Goal: Task Accomplishment & Management: Use online tool/utility

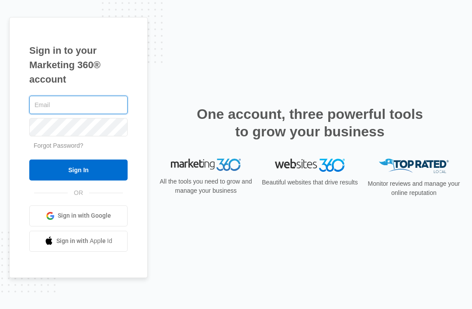
type input "[EMAIL_ADDRESS][DOMAIN_NAME]"
click at [78, 180] on input "Sign In" at bounding box center [78, 169] width 98 height 21
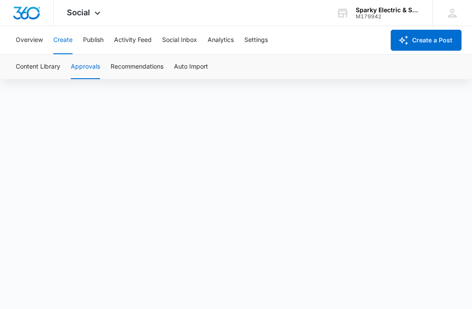
click at [60, 38] on button "Create" at bounding box center [62, 40] width 19 height 28
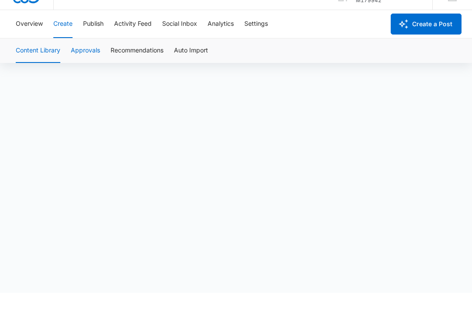
scroll to position [7, 0]
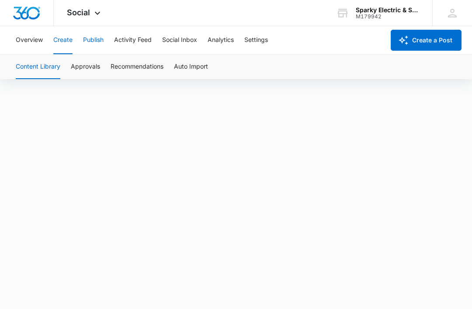
click at [98, 44] on button "Publish" at bounding box center [93, 40] width 21 height 28
click at [62, 49] on button "Create" at bounding box center [62, 40] width 19 height 28
click at [90, 73] on button "Approvals" at bounding box center [85, 67] width 29 height 24
click at [93, 46] on button "Publish" at bounding box center [93, 40] width 21 height 28
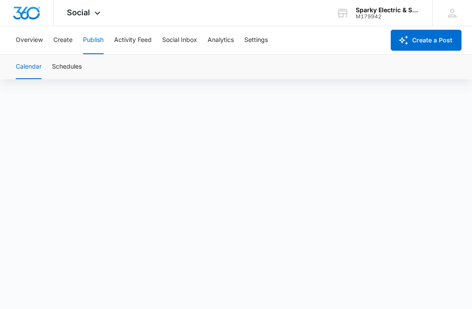
click at [96, 75] on div "Calendar Schedules" at bounding box center [235, 67] width 451 height 24
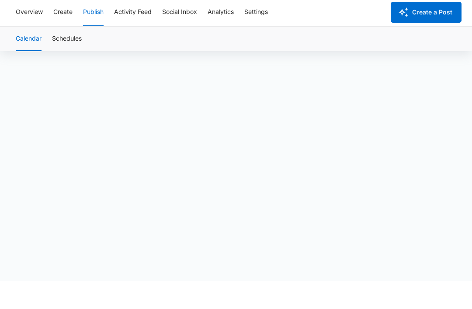
scroll to position [28, 0]
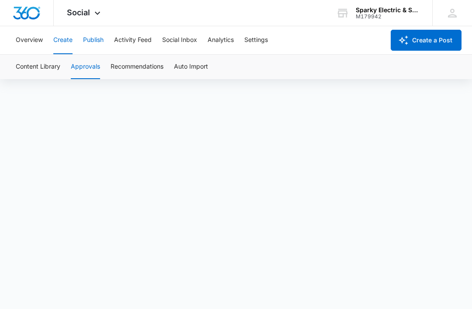
click at [97, 48] on button "Publish" at bounding box center [93, 40] width 21 height 28
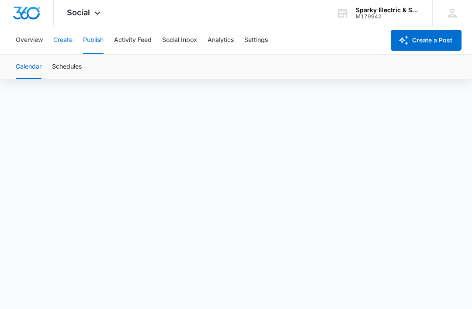
click at [69, 41] on button "Create" at bounding box center [62, 40] width 19 height 28
click at [97, 43] on button "Publish" at bounding box center [93, 40] width 21 height 28
click at [69, 39] on button "Create" at bounding box center [62, 40] width 19 height 28
click at [95, 66] on button "Approvals" at bounding box center [85, 67] width 29 height 24
